Goal: Task Accomplishment & Management: Manage account settings

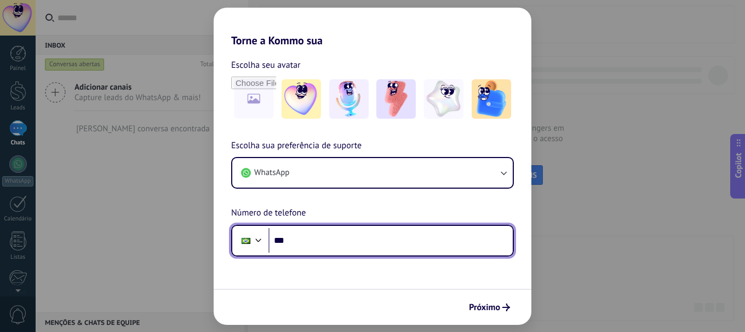
paste input "**********"
click at [323, 253] on input "**********" at bounding box center [390, 240] width 244 height 25
type input "**********"
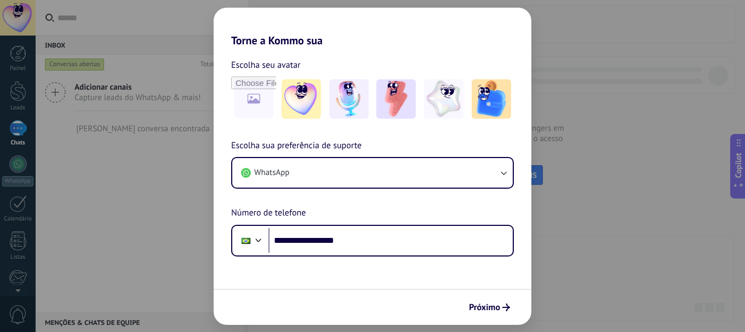
click at [474, 304] on span "Próximo" at bounding box center [484, 308] width 31 height 8
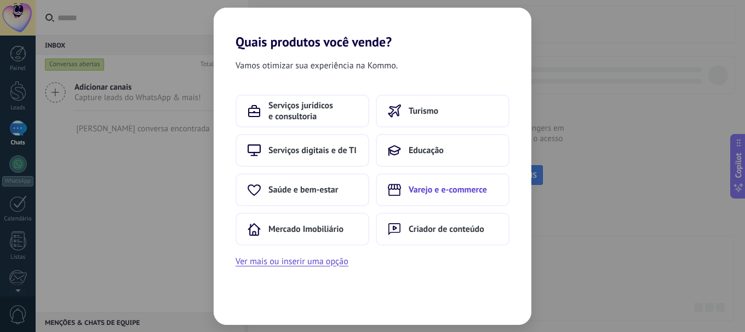
click at [431, 195] on span "Varejo e e-commerce" at bounding box center [448, 190] width 78 height 11
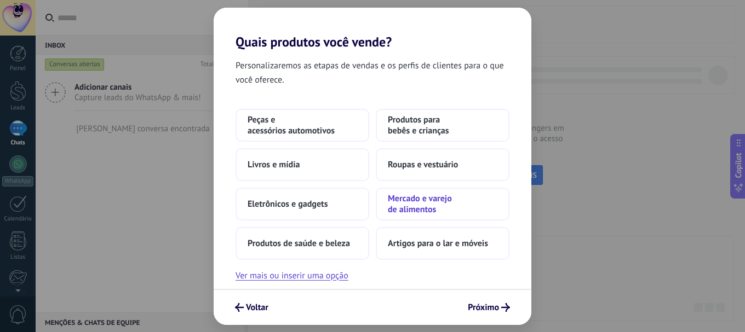
click at [435, 205] on span "Mercado e varejo de alimentos" at bounding box center [443, 204] width 110 height 22
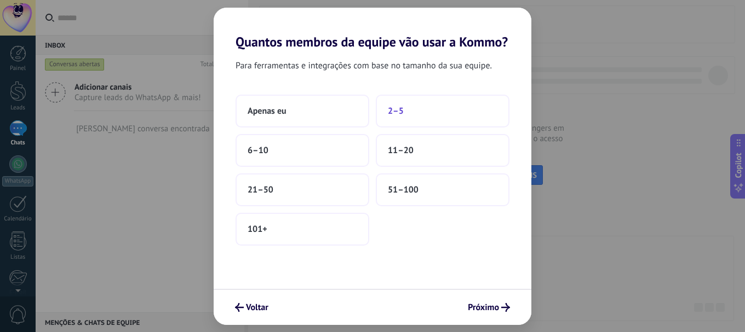
click at [387, 118] on button "2–5" at bounding box center [443, 111] width 134 height 33
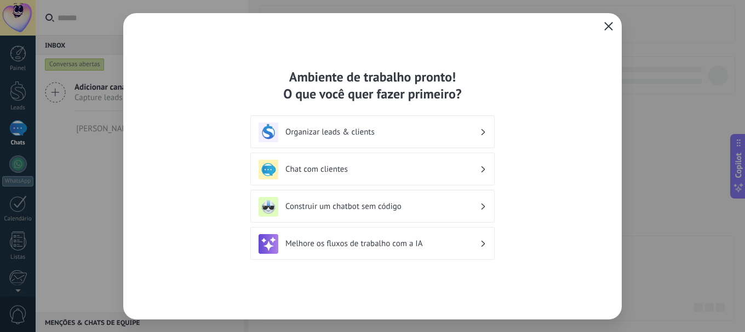
click at [609, 22] on icon "button" at bounding box center [608, 26] width 9 height 9
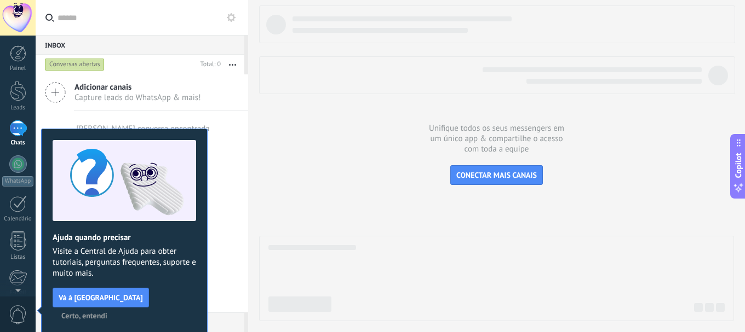
click at [107, 312] on span "Certo, entendi" at bounding box center [84, 316] width 46 height 8
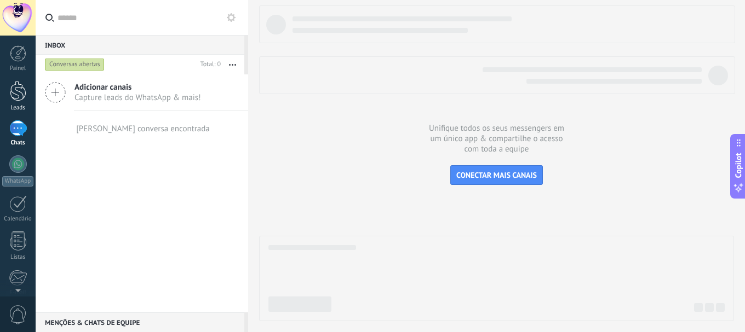
click at [20, 108] on div "Leads" at bounding box center [18, 108] width 32 height 7
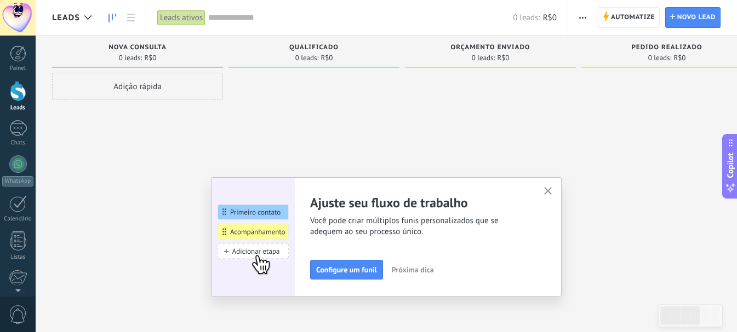
click at [552, 192] on use "button" at bounding box center [548, 191] width 8 height 8
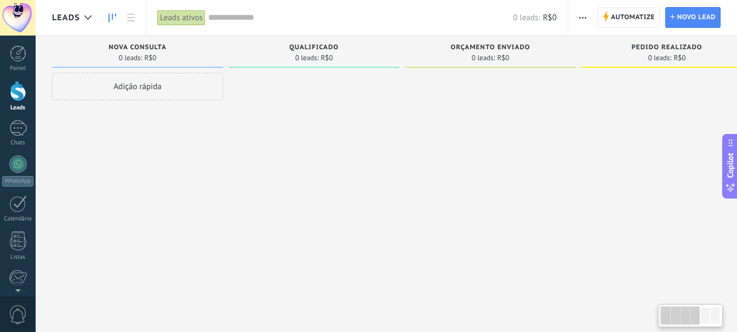
drag, startPoint x: 456, startPoint y: 145, endPoint x: 836, endPoint y: 170, distance: 380.4
click at [737, 170] on html ".abccls-1,.abccls-2{fill-rule:evenodd}.abccls-2{fill:#fff} .abfcls-1{fill:none}…" at bounding box center [368, 166] width 737 height 332
drag, startPoint x: 385, startPoint y: 130, endPoint x: 554, endPoint y: 125, distance: 169.3
click at [554, 125] on div "Etapa de leads de entrada solicitações: 0 0 0 0 0 0 0 0 0 Nova consulta 0 leads…" at bounding box center [586, 149] width 1069 height 227
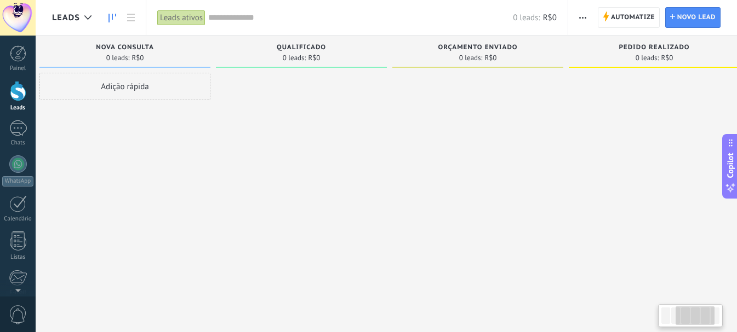
scroll to position [0, 266]
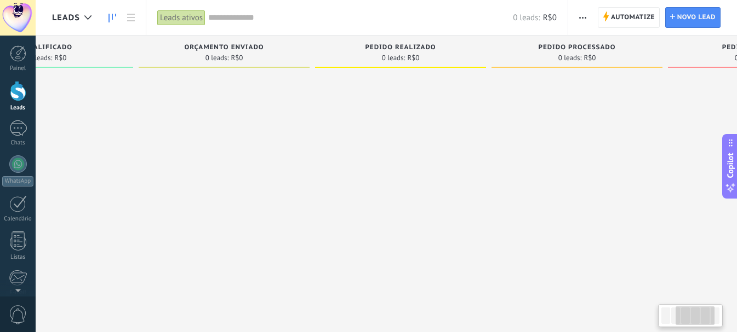
drag, startPoint x: 526, startPoint y: 124, endPoint x: 260, endPoint y: 128, distance: 266.2
click at [260, 128] on div at bounding box center [224, 168] width 171 height 190
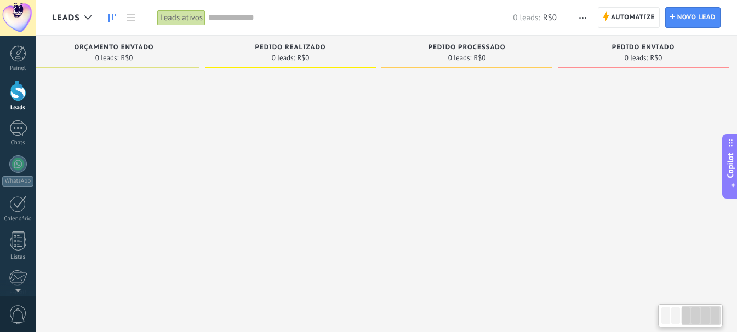
scroll to position [0, 385]
drag, startPoint x: 491, startPoint y: 133, endPoint x: 334, endPoint y: 148, distance: 157.4
click at [334, 148] on div "Pedido realizado 0 leads: R$0" at bounding box center [285, 149] width 176 height 227
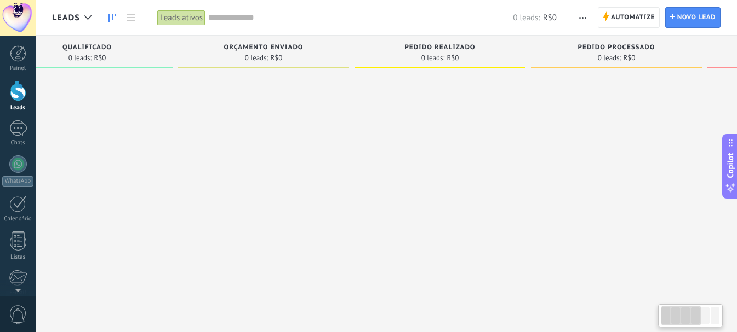
scroll to position [0, 0]
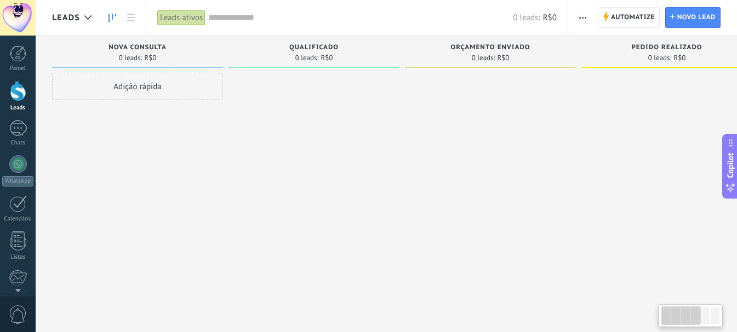
drag, startPoint x: 204, startPoint y: 119, endPoint x: 776, endPoint y: 148, distance: 572.6
click at [737, 148] on html ".abccls-1,.abccls-2{fill-rule:evenodd}.abccls-2{fill:#fff} .abfcls-1{fill:none}…" at bounding box center [368, 166] width 737 height 332
click at [635, 10] on span "Automatize" at bounding box center [633, 18] width 44 height 20
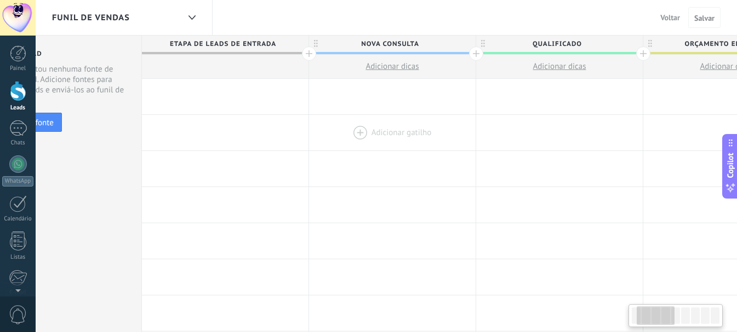
drag, startPoint x: 372, startPoint y: 134, endPoint x: 306, endPoint y: 136, distance: 66.9
click at [309, 136] on div at bounding box center [392, 133] width 167 height 36
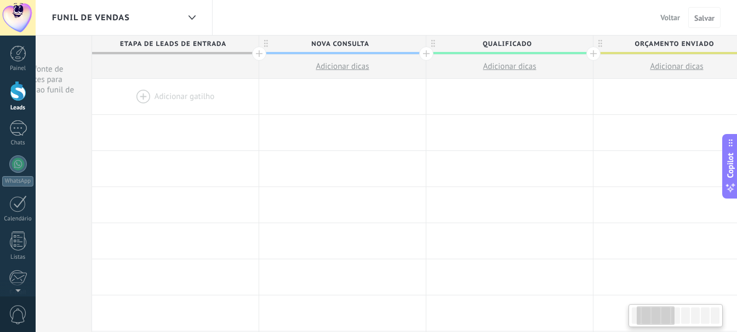
click at [330, 44] on span "Nova consulta" at bounding box center [339, 44] width 161 height 17
click at [330, 44] on input "**********" at bounding box center [339, 44] width 145 height 16
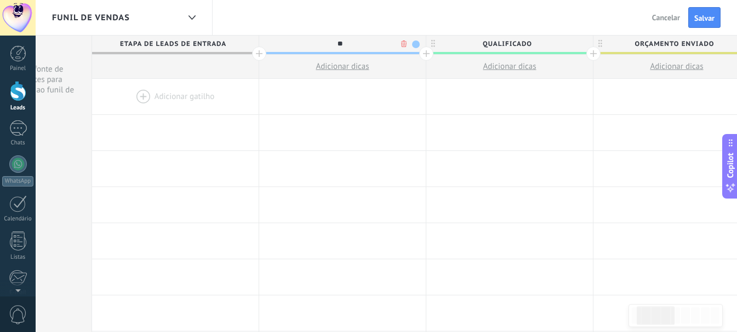
type input "*"
type input "**********"
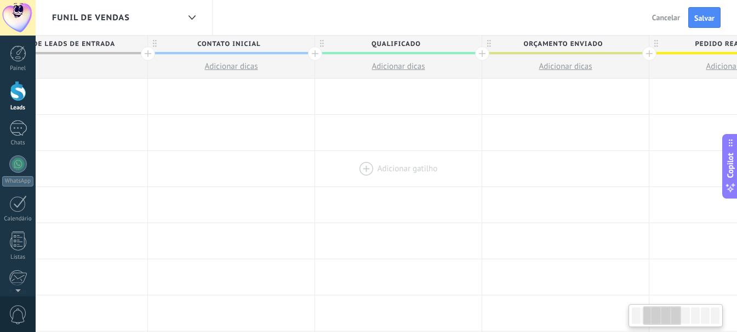
scroll to position [0, 233]
drag, startPoint x: 463, startPoint y: 153, endPoint x: 350, endPoint y: 157, distance: 112.9
click at [350, 157] on div at bounding box center [396, 169] width 167 height 36
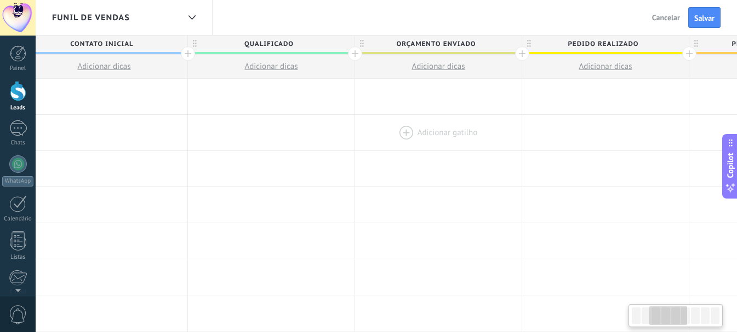
drag, startPoint x: 517, startPoint y: 98, endPoint x: 406, endPoint y: 148, distance: 121.9
click at [194, 54] on div at bounding box center [192, 54] width 14 height 14
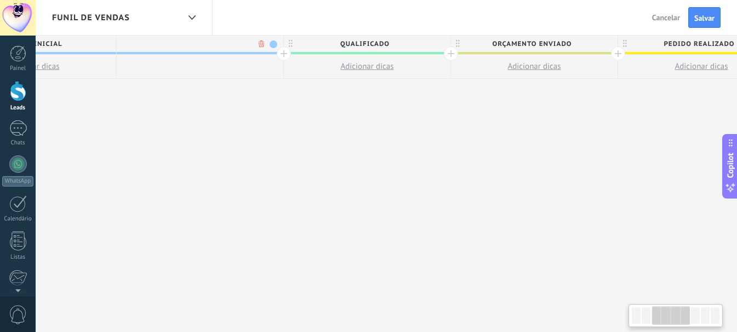
scroll to position [0, 436]
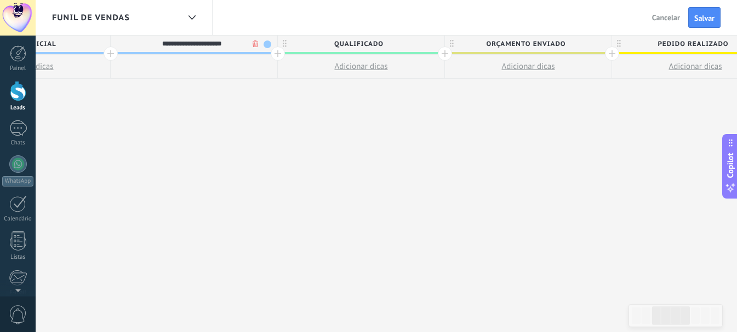
click at [199, 42] on input "**********" at bounding box center [191, 44] width 145 height 16
type input "**********"
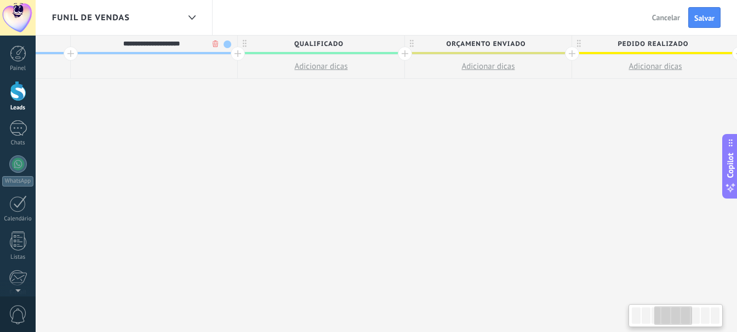
drag, startPoint x: 503, startPoint y: 111, endPoint x: 437, endPoint y: 117, distance: 66.6
click at [441, 117] on div "**********" at bounding box center [572, 184] width 1671 height 297
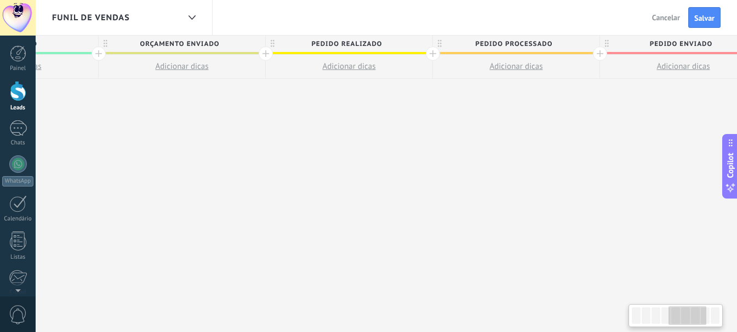
scroll to position [0, 783]
drag, startPoint x: 626, startPoint y: 111, endPoint x: 347, endPoint y: 149, distance: 281.9
click at [347, 149] on div "**********" at bounding box center [264, 184] width 1671 height 297
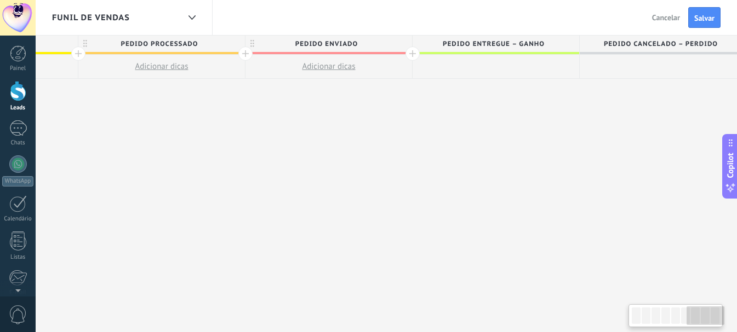
scroll to position [0, 1146]
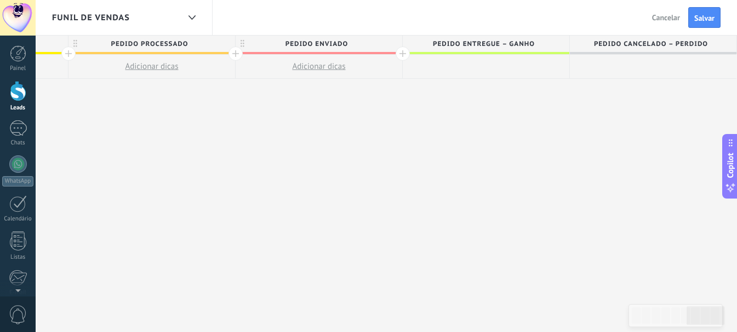
drag, startPoint x: 612, startPoint y: 111, endPoint x: 182, endPoint y: 148, distance: 431.0
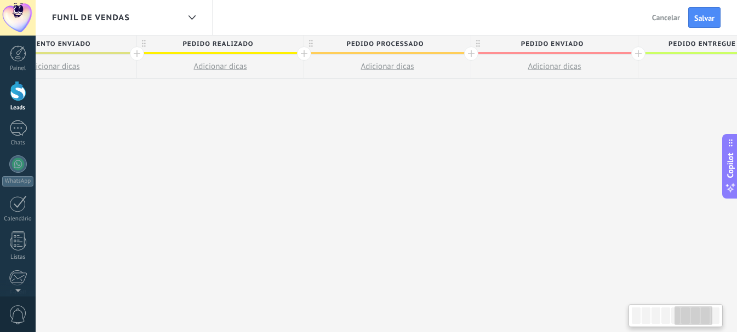
scroll to position [0, 904]
drag, startPoint x: 176, startPoint y: 126, endPoint x: 418, endPoint y: 129, distance: 242.1
click at [418, 129] on div "**********" at bounding box center [143, 184] width 1671 height 297
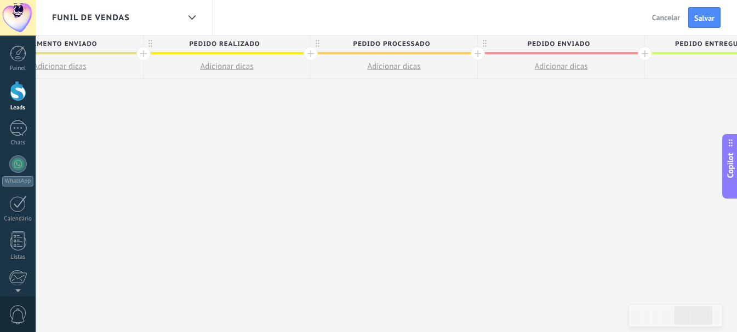
click at [444, 41] on span "Pedido processado" at bounding box center [391, 44] width 161 height 17
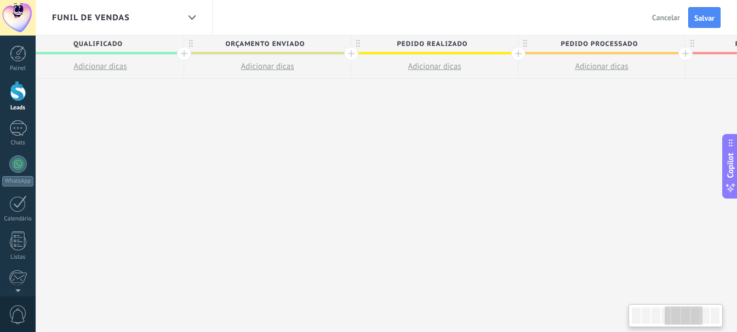
scroll to position [0, 696]
drag, startPoint x: 136, startPoint y: 87, endPoint x: 344, endPoint y: 110, distance: 209.4
click at [344, 110] on div "**********" at bounding box center [351, 184] width 1671 height 297
click at [698, 15] on span "Salvar" at bounding box center [704, 18] width 20 height 8
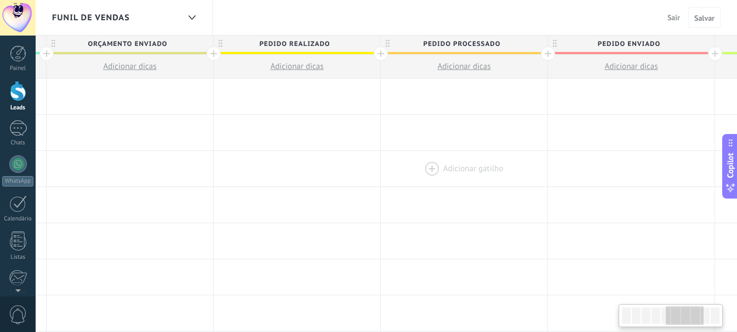
scroll to position [0, 837]
drag, startPoint x: 576, startPoint y: 151, endPoint x: 470, endPoint y: 158, distance: 106.0
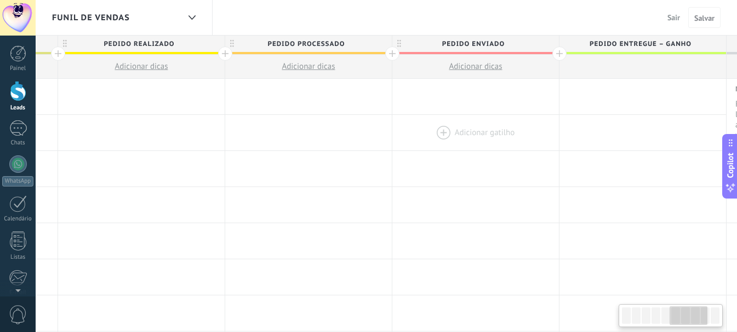
drag, startPoint x: 574, startPoint y: 119, endPoint x: 509, endPoint y: 125, distance: 64.9
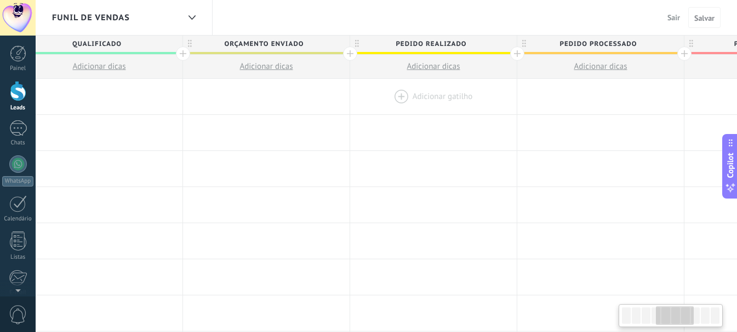
scroll to position [0, 651]
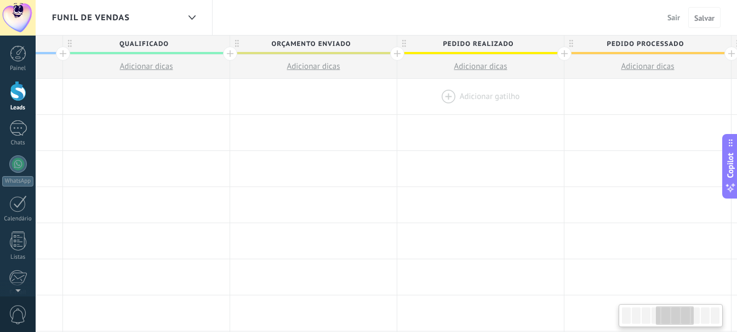
drag, startPoint x: 315, startPoint y: 101, endPoint x: 543, endPoint y: 89, distance: 228.7
click at [543, 89] on div at bounding box center [480, 97] width 167 height 36
drag, startPoint x: 543, startPoint y: 84, endPoint x: 475, endPoint y: 92, distance: 68.4
click at [489, 42] on span "Pedido realizado" at bounding box center [477, 44] width 161 height 17
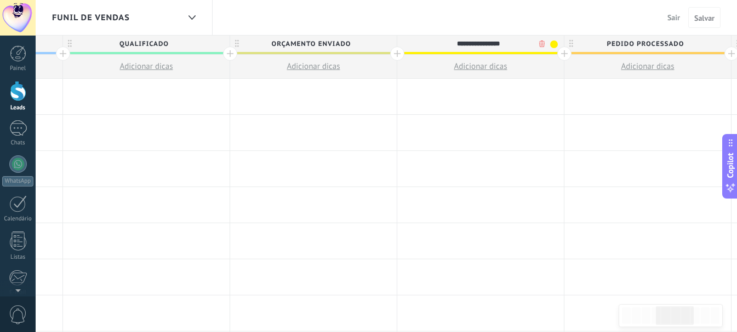
click at [489, 42] on input "**********" at bounding box center [477, 44] width 145 height 16
type input "**********"
click at [705, 21] on span "Salvar" at bounding box center [704, 18] width 20 height 8
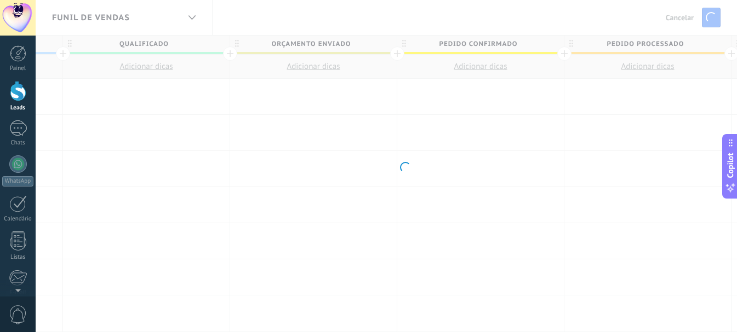
drag, startPoint x: 667, startPoint y: 113, endPoint x: 555, endPoint y: 122, distance: 112.1
click at [555, 122] on body ".abccls-1,.abccls-2{fill-rule:evenodd}.abccls-2{fill:#fff} .abfcls-1{fill:none}…" at bounding box center [368, 166] width 737 height 332
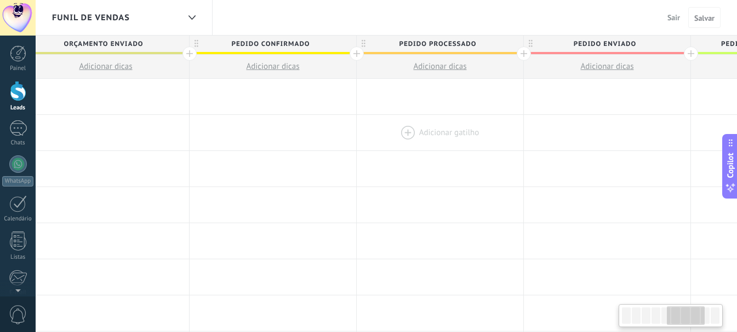
scroll to position [0, 885]
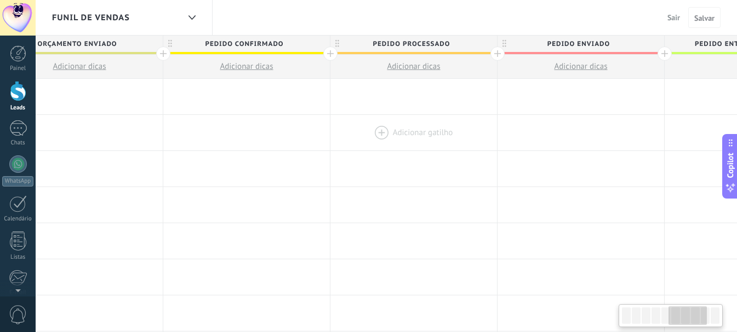
drag, startPoint x: 623, startPoint y: 116, endPoint x: 389, endPoint y: 116, distance: 233.9
click at [389, 116] on div at bounding box center [413, 133] width 167 height 36
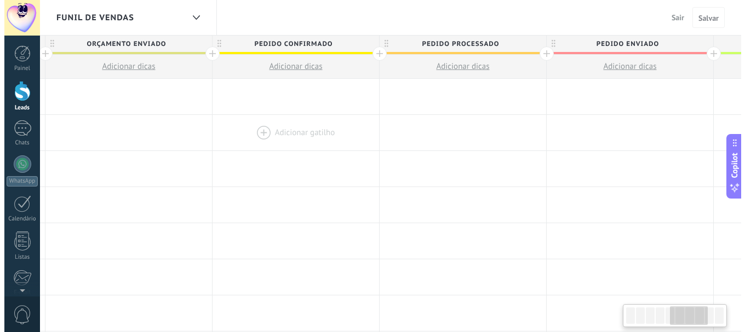
scroll to position [0, 840]
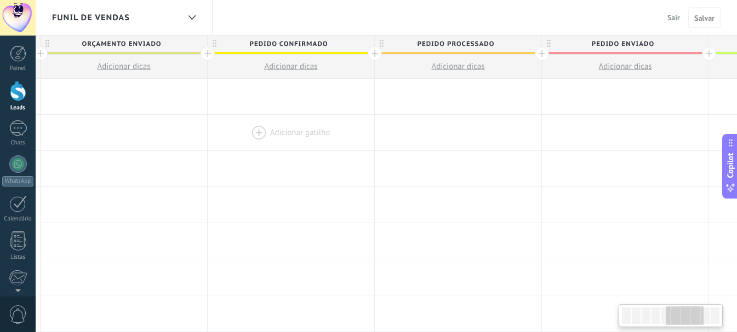
drag, startPoint x: 248, startPoint y: 124, endPoint x: 292, endPoint y: 147, distance: 50.5
click at [292, 147] on div at bounding box center [291, 133] width 167 height 36
click at [519, 45] on span "Pedido processado" at bounding box center [455, 44] width 161 height 17
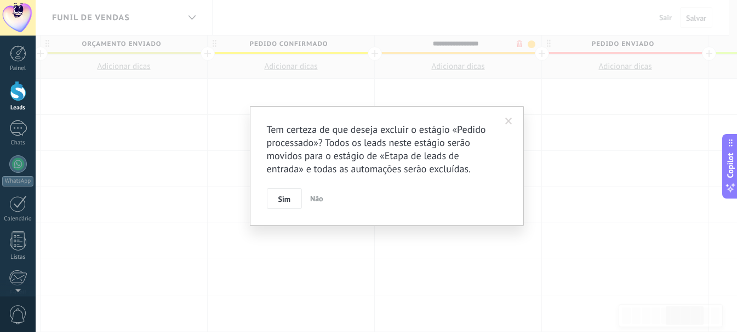
click at [521, 44] on body ".abccls-1,.abccls-2{fill-rule:evenodd}.abccls-2{fill:#fff} .abfcls-1{fill:none}…" at bounding box center [368, 166] width 737 height 332
click at [293, 199] on span "Sim" at bounding box center [288, 200] width 12 height 8
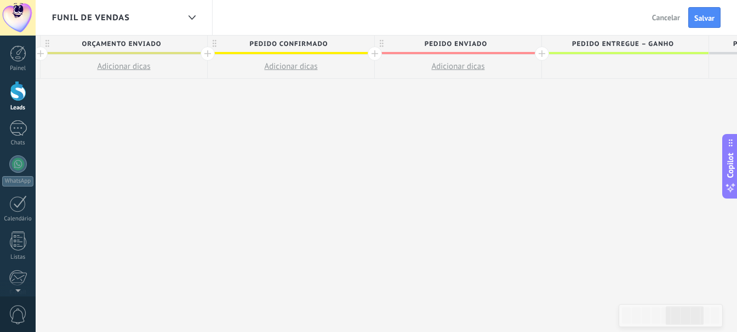
click at [503, 49] on span "Pedido enviado" at bounding box center [455, 44] width 161 height 17
click at [521, 43] on body ".abccls-1,.abccls-2{fill-rule:evenodd}.abccls-2{fill:#fff} .abfcls-1{fill:none}…" at bounding box center [368, 166] width 737 height 332
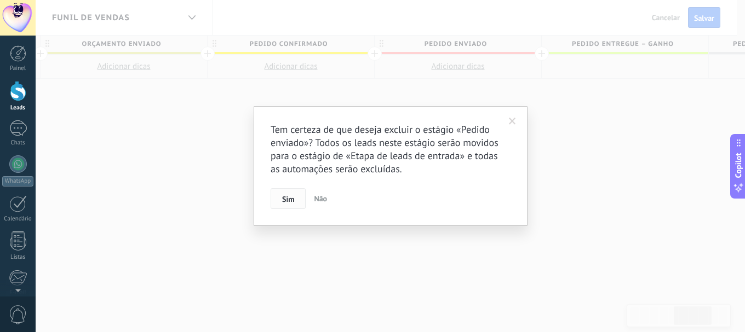
click at [294, 198] on span "Sim" at bounding box center [288, 200] width 12 height 8
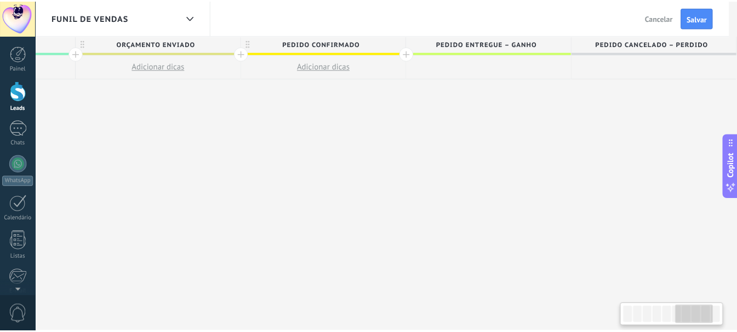
scroll to position [0, 804]
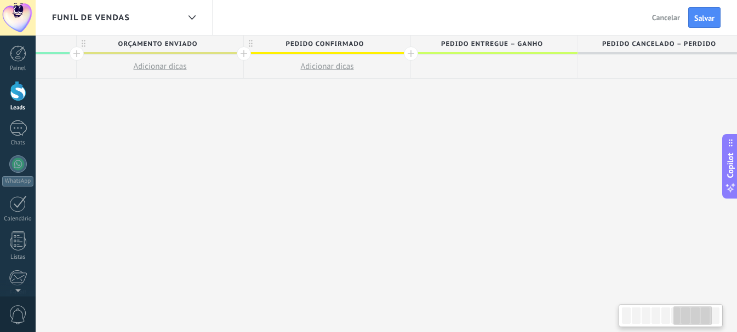
click at [699, 24] on button "Salvar" at bounding box center [704, 17] width 32 height 21
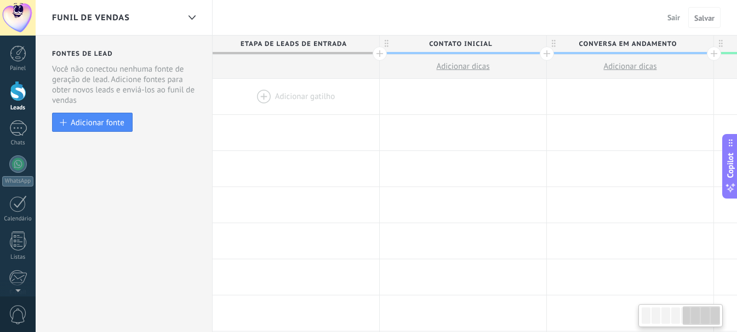
scroll to position [0, 804]
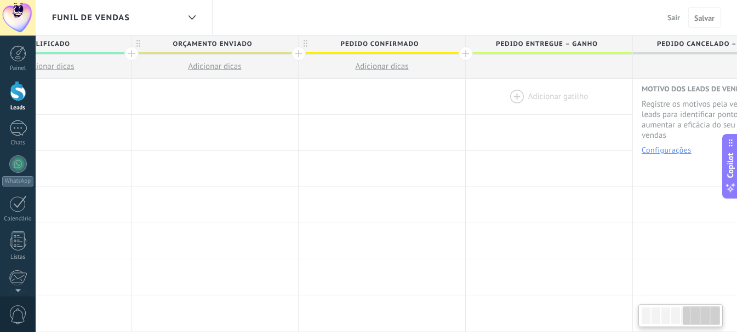
drag, startPoint x: 505, startPoint y: 117, endPoint x: 590, endPoint y: 100, distance: 86.5
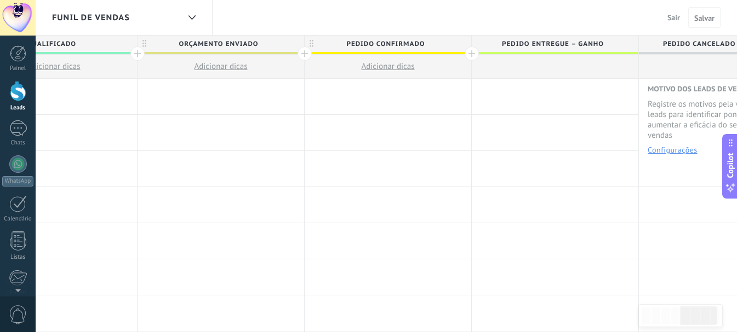
click at [6, 96] on link "Leads" at bounding box center [18, 96] width 36 height 31
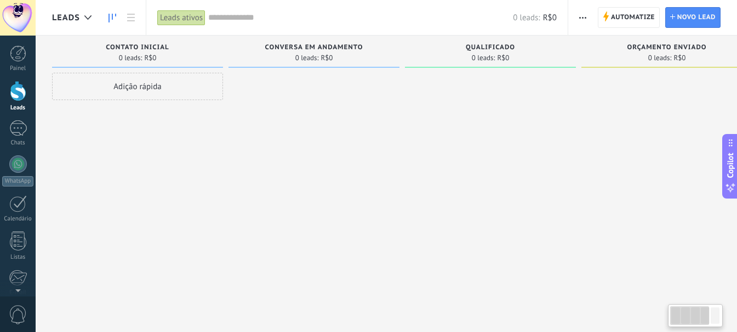
drag, startPoint x: 480, startPoint y: 129, endPoint x: 873, endPoint y: 210, distance: 401.0
click at [737, 210] on html ".abccls-1,.abccls-2{fill-rule:evenodd}.abccls-2{fill:#fff} .abfcls-1{fill:none}…" at bounding box center [368, 166] width 737 height 332
